Goal: Navigation & Orientation: Go to known website

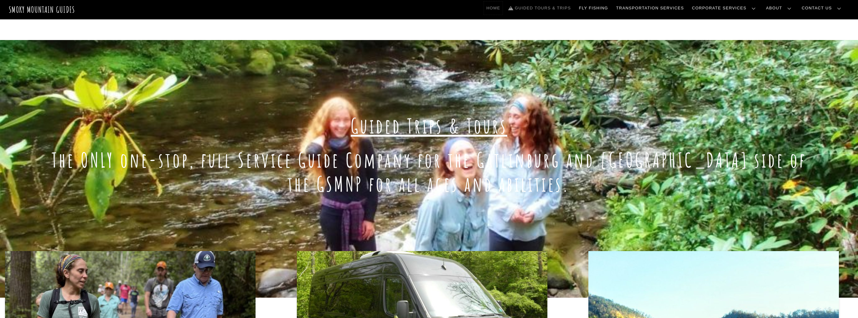
click at [502, 6] on link "Home" at bounding box center [493, 8] width 19 height 13
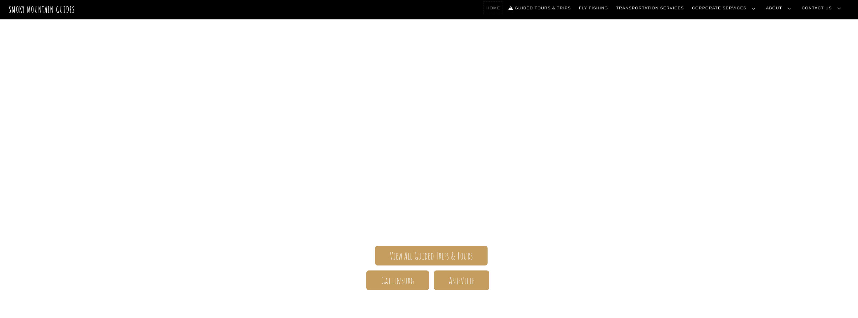
click at [502, 7] on link "Home" at bounding box center [493, 8] width 19 height 13
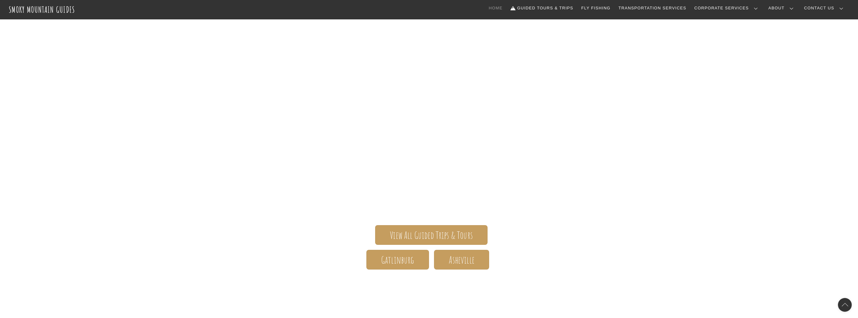
scroll to position [50, 0]
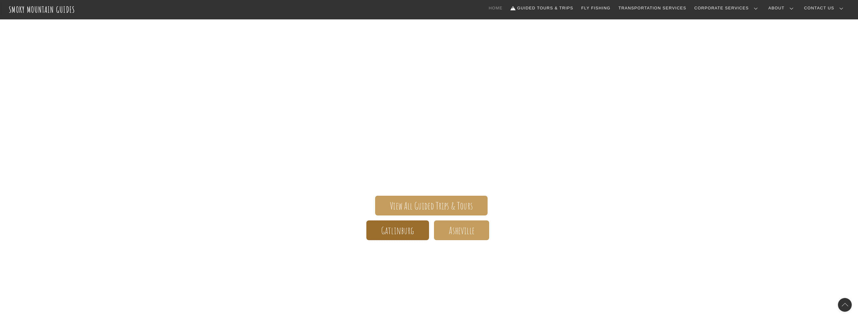
click at [403, 234] on span "Gatlinburg" at bounding box center [397, 231] width 33 height 7
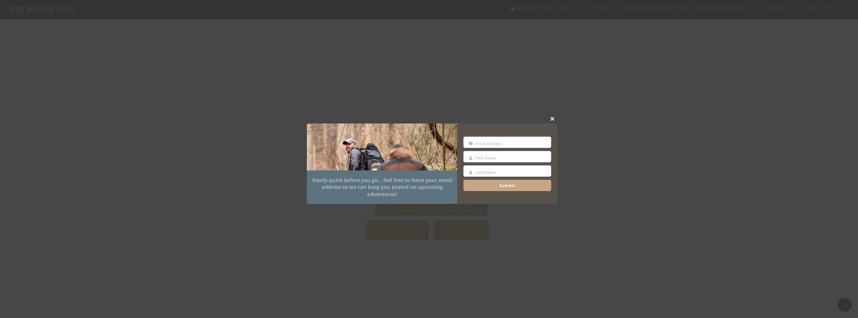
click at [551, 117] on span at bounding box center [552, 119] width 9 height 4
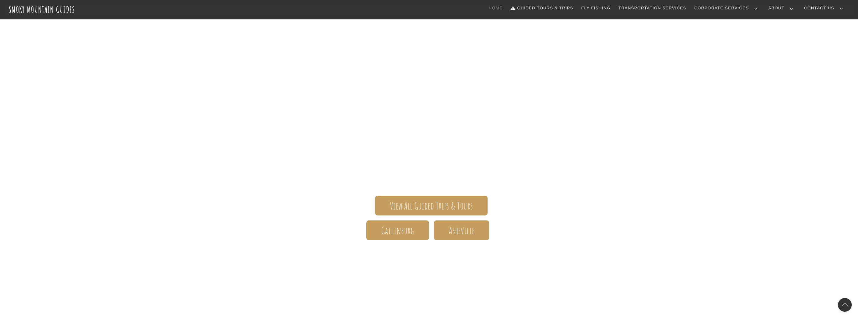
scroll to position [100, 0]
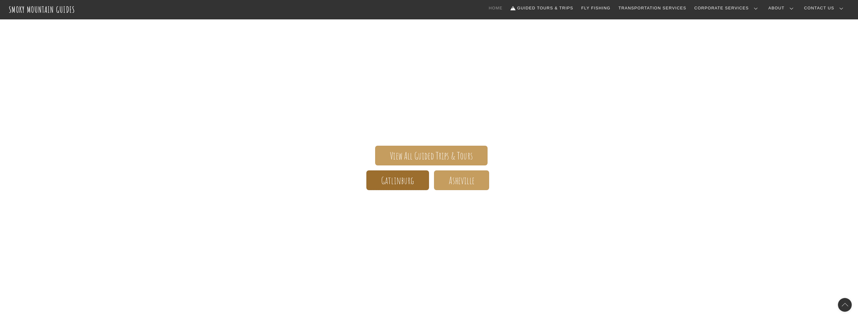
click at [399, 184] on span "Gatlinburg" at bounding box center [397, 180] width 33 height 7
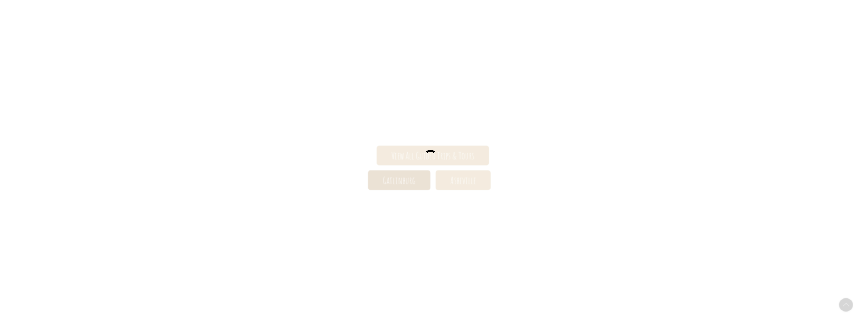
scroll to position [101, 0]
